Goal: Task Accomplishment & Management: Manage account settings

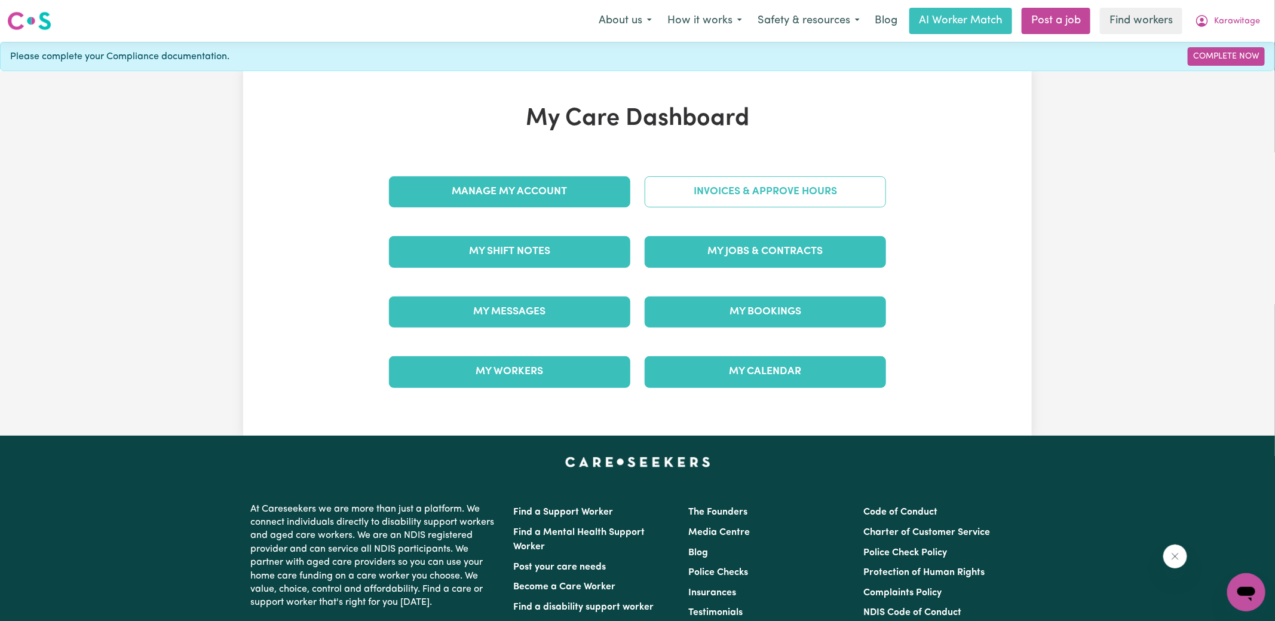
click at [706, 198] on link "Invoices & Approve Hours" at bounding box center [765, 191] width 241 height 31
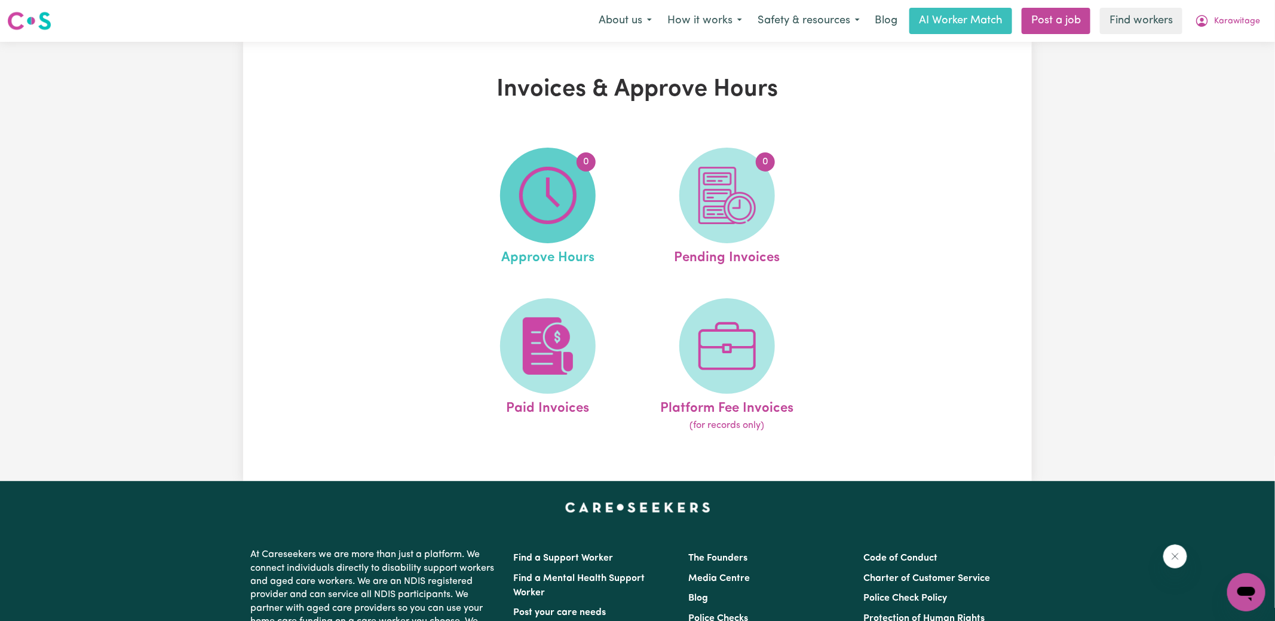
click at [547, 214] on img at bounding box center [547, 195] width 57 height 57
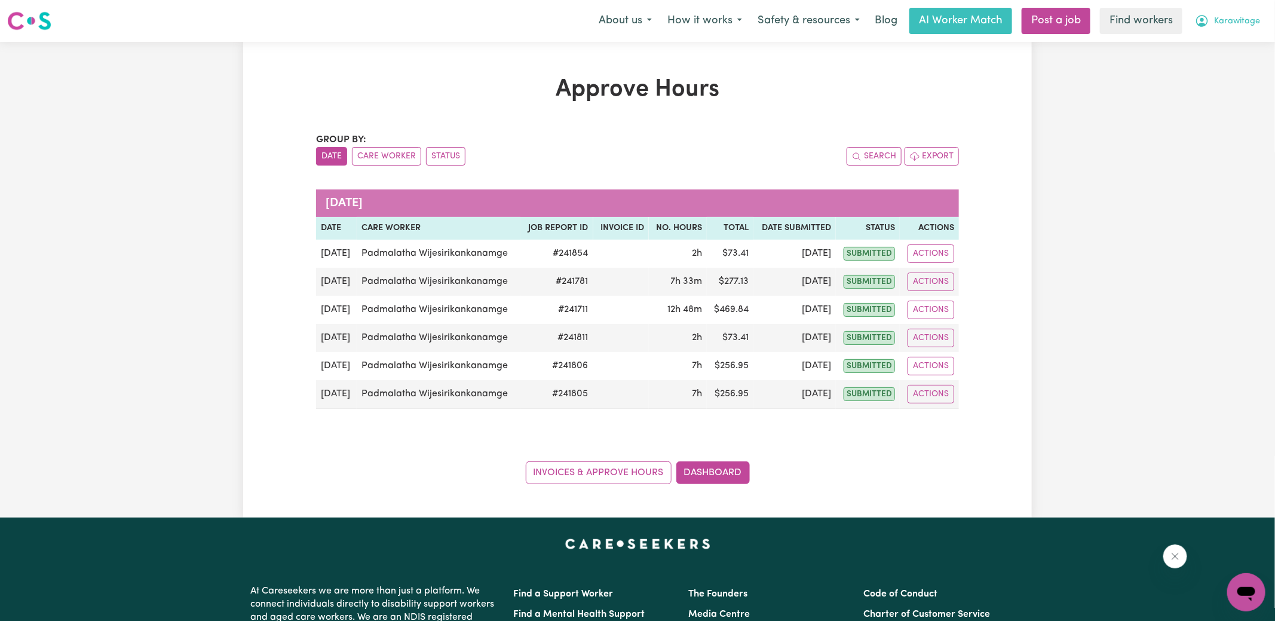
click at [1209, 20] on icon "My Account" at bounding box center [1202, 21] width 14 height 14
click at [1201, 75] on link "Logout" at bounding box center [1220, 68] width 94 height 23
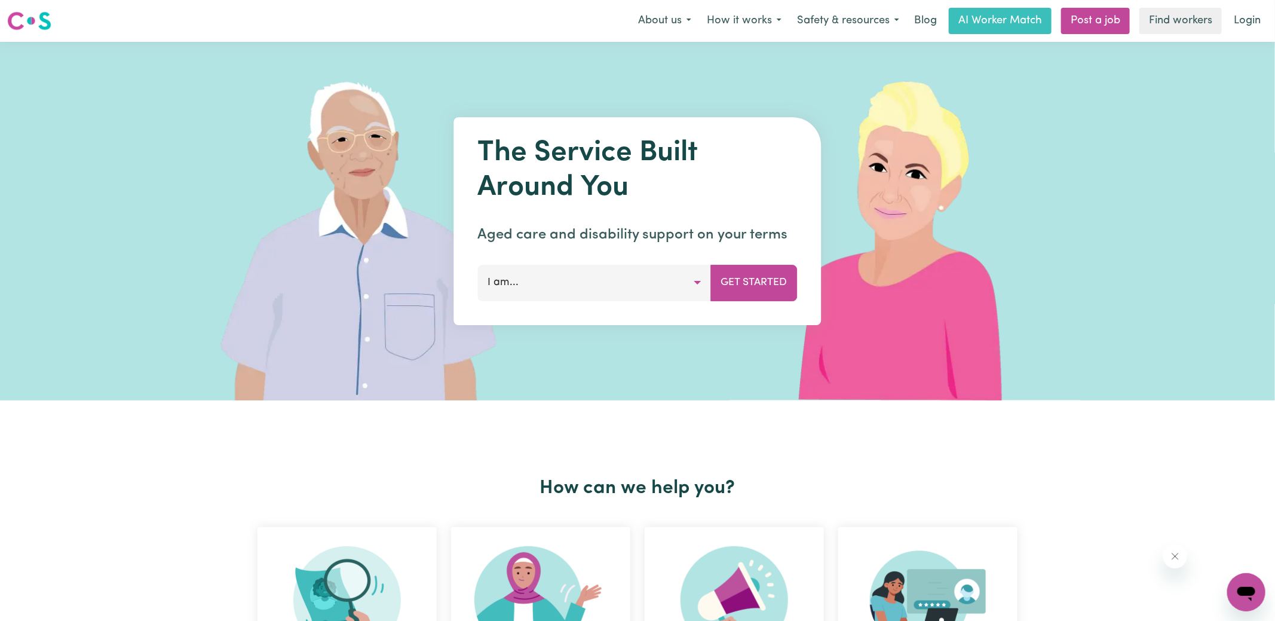
click at [1237, 23] on link "Login" at bounding box center [1247, 21] width 41 height 26
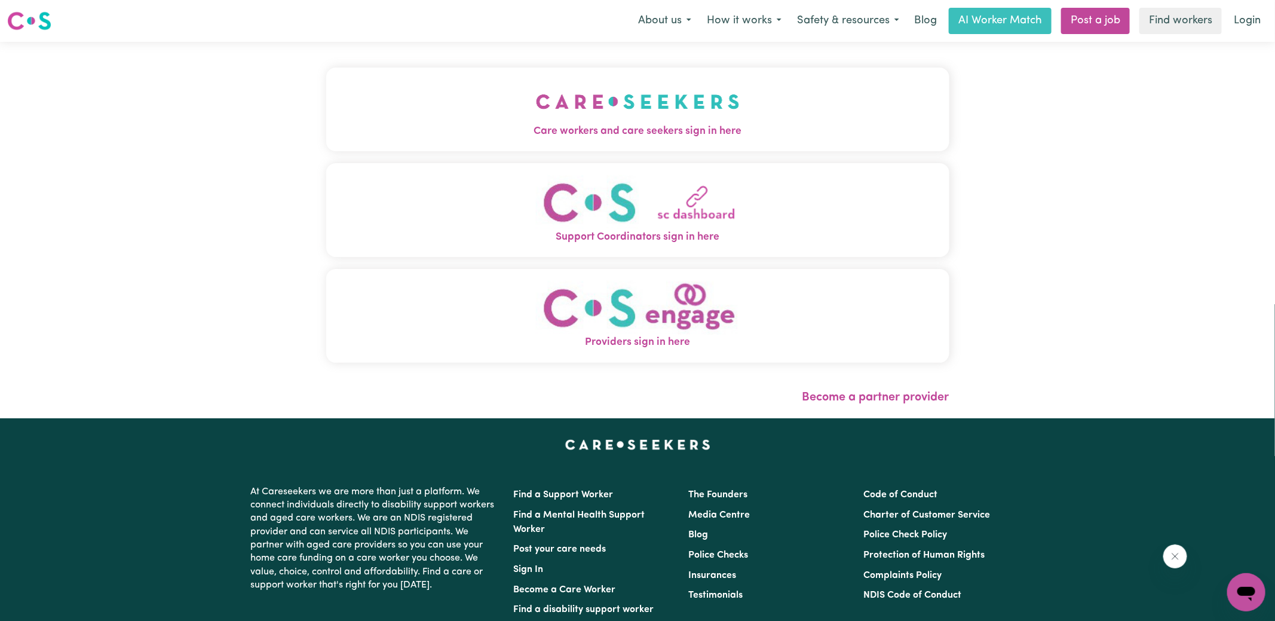
click at [750, 105] on button "Care workers and care seekers sign in here" at bounding box center [637, 110] width 623 height 84
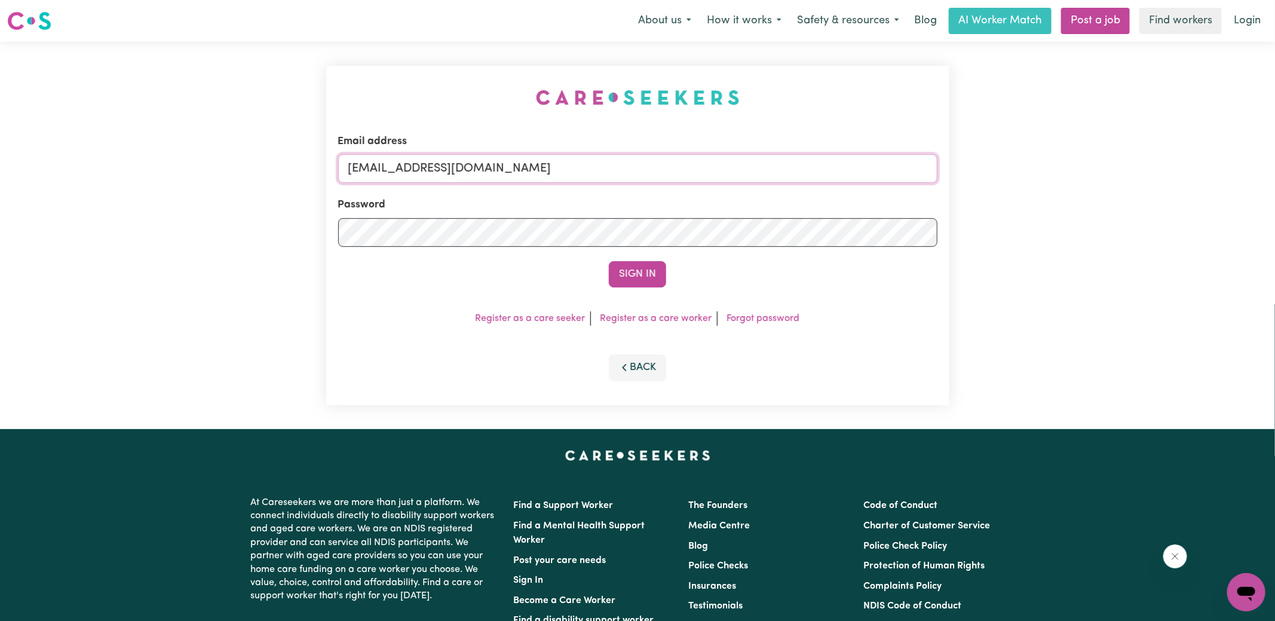
drag, startPoint x: 408, startPoint y: 164, endPoint x: 1376, endPoint y: 287, distance: 975.5
click at [1275, 287] on html "Menu About us How it works Safety & resources Blog AI Worker Match Post a job F…" at bounding box center [637, 452] width 1275 height 905
type input "superuser~[EMAIL_ADDRESS][DOMAIN_NAME]"
click at [609, 261] on button "Sign In" at bounding box center [637, 274] width 57 height 26
